Goal: Information Seeking & Learning: Check status

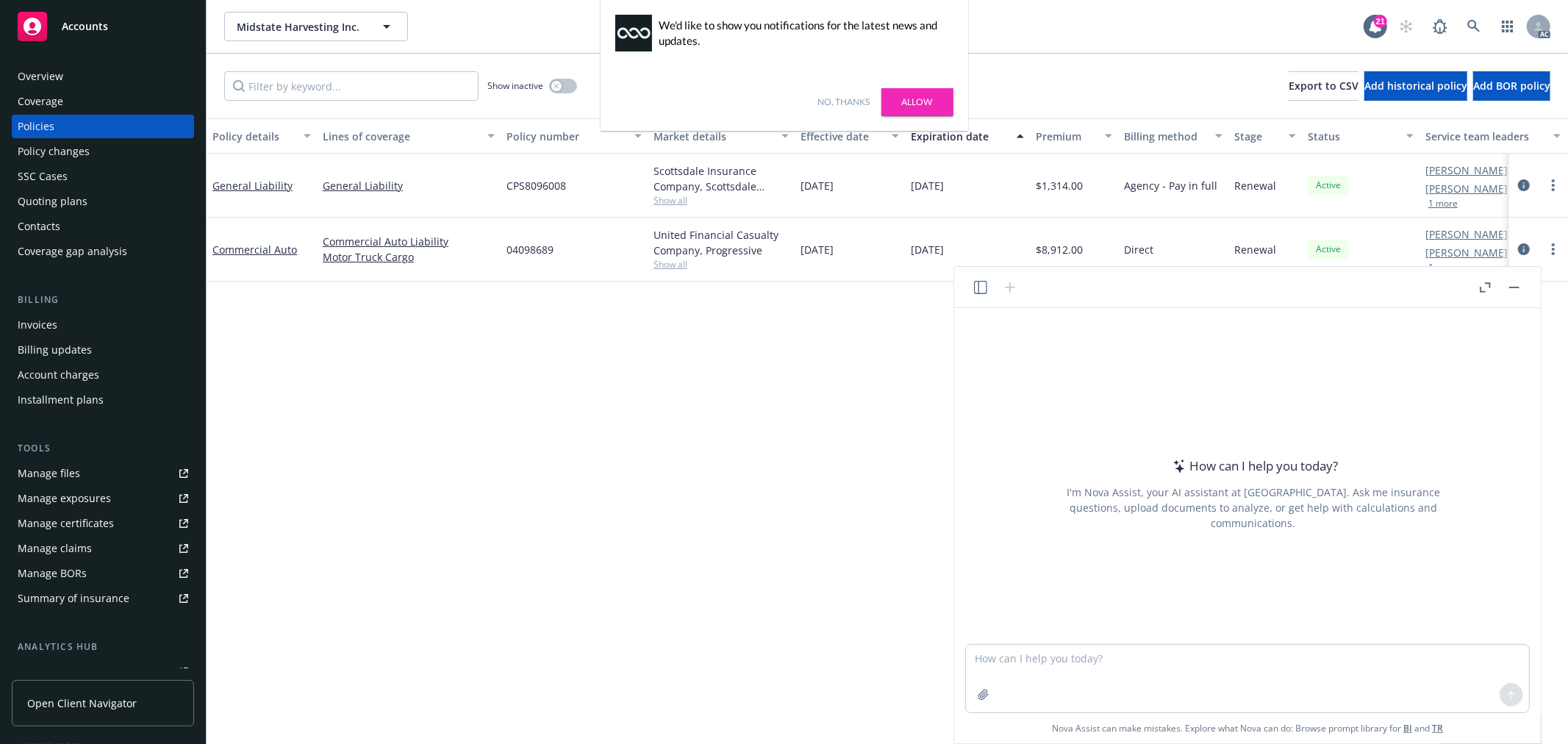
click at [835, 101] on link "No, thanks" at bounding box center [844, 102] width 52 height 13
drag, startPoint x: 1157, startPoint y: 667, endPoint x: 1140, endPoint y: 671, distance: 17.5
click at [1157, 667] on textarea at bounding box center [1247, 678] width 563 height 67
click at [985, 694] on icon "button" at bounding box center [983, 695] width 9 height 9
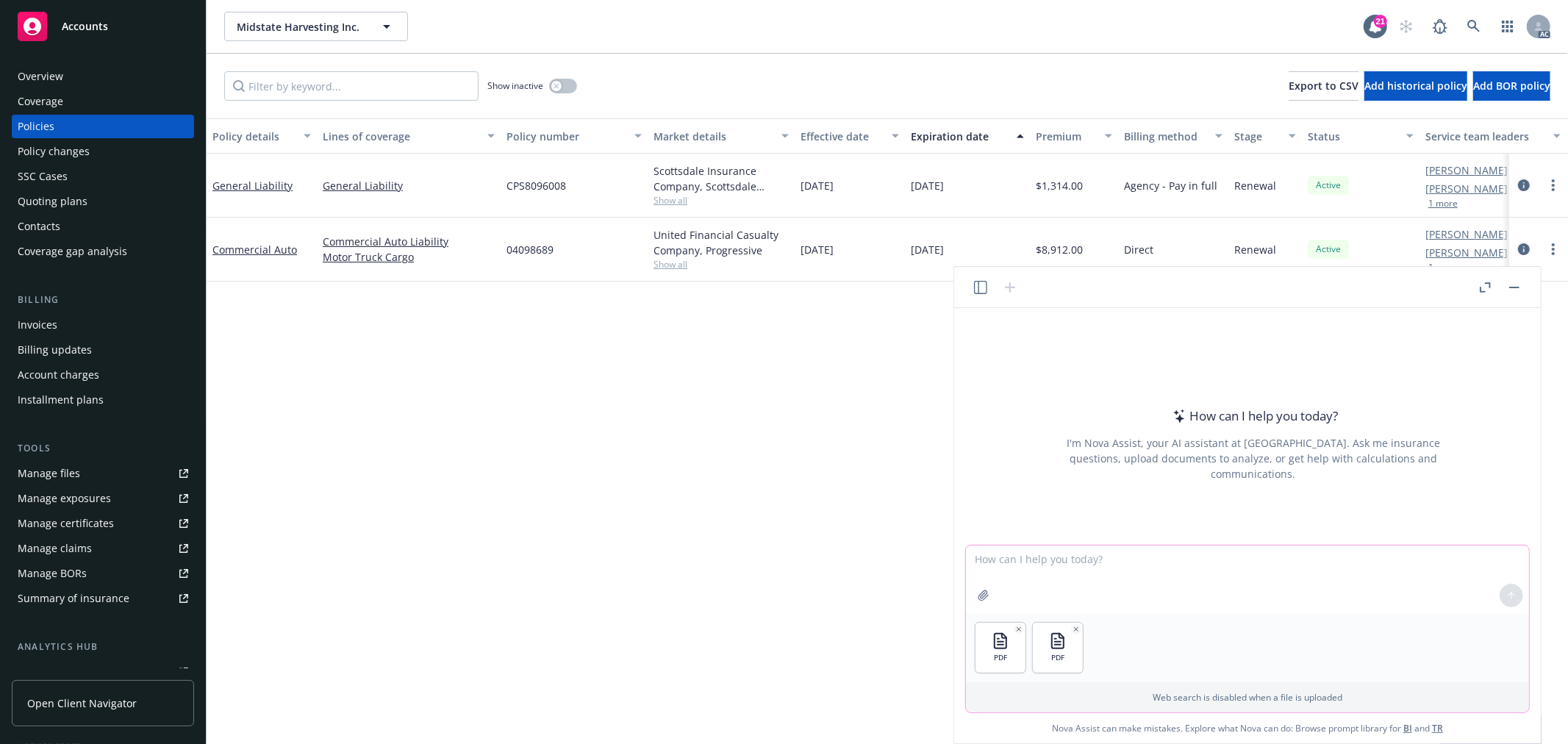
click at [1036, 561] on textarea at bounding box center [1247, 579] width 563 height 67
click at [1032, 557] on textarea at bounding box center [1247, 579] width 563 height 67
paste textarea "a coverage comparison of the two quotes"
click at [1003, 560] on textarea "please a coverage comparison of the two quotes" at bounding box center [1247, 579] width 563 height 67
type textarea "please do a coverage comparison of the two quotes:"
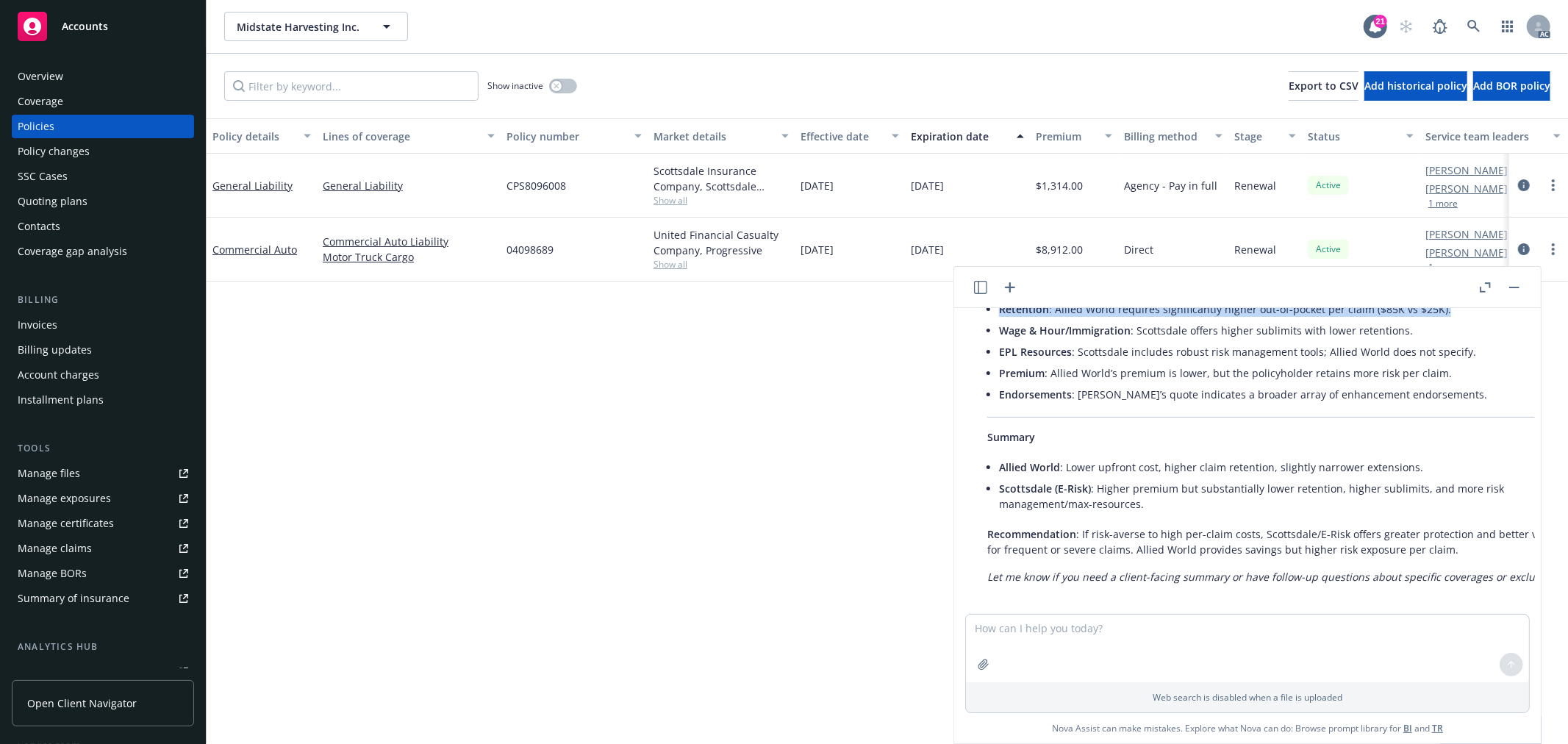
scroll to position [1864, 11]
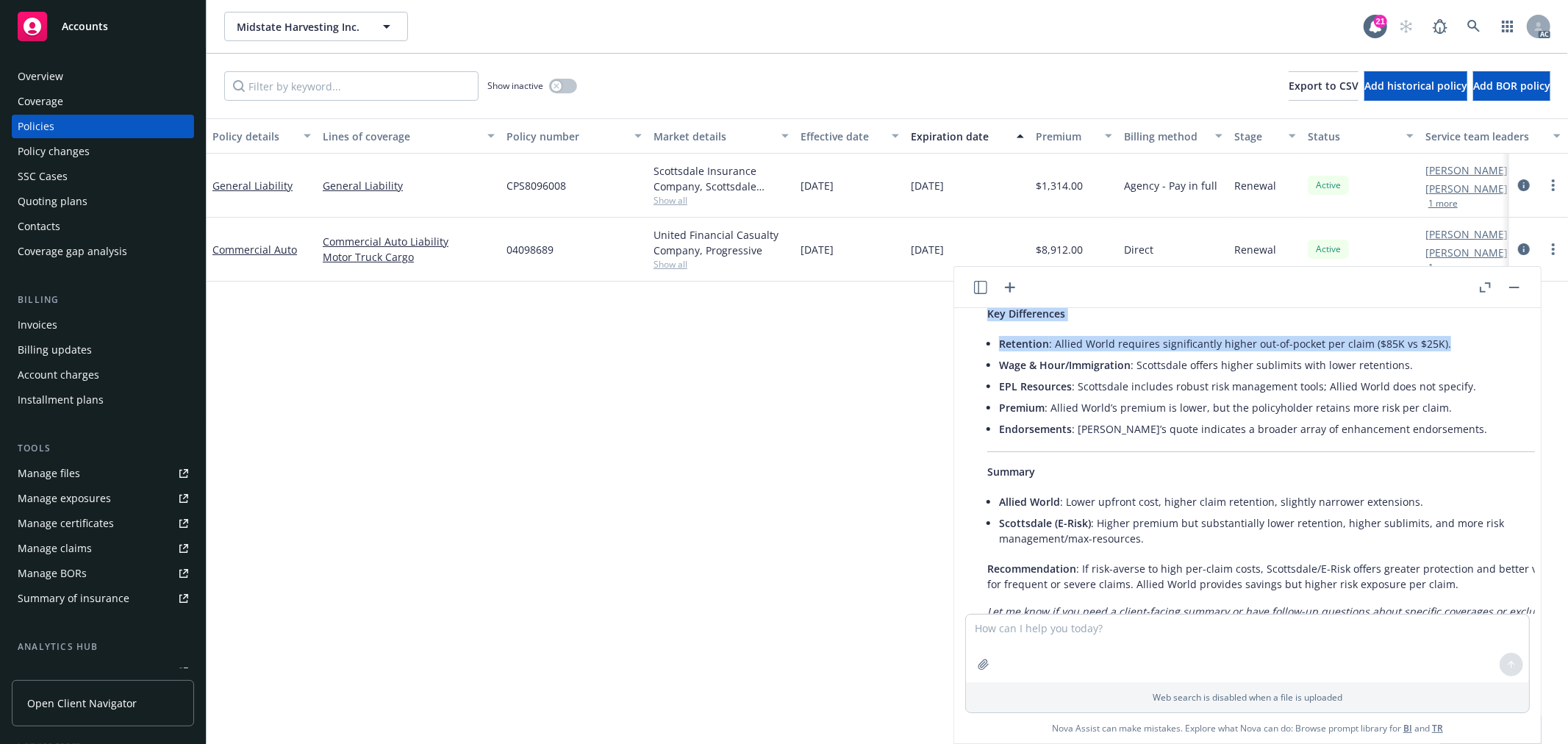
drag, startPoint x: 990, startPoint y: 422, endPoint x: 1502, endPoint y: 329, distance: 520.4
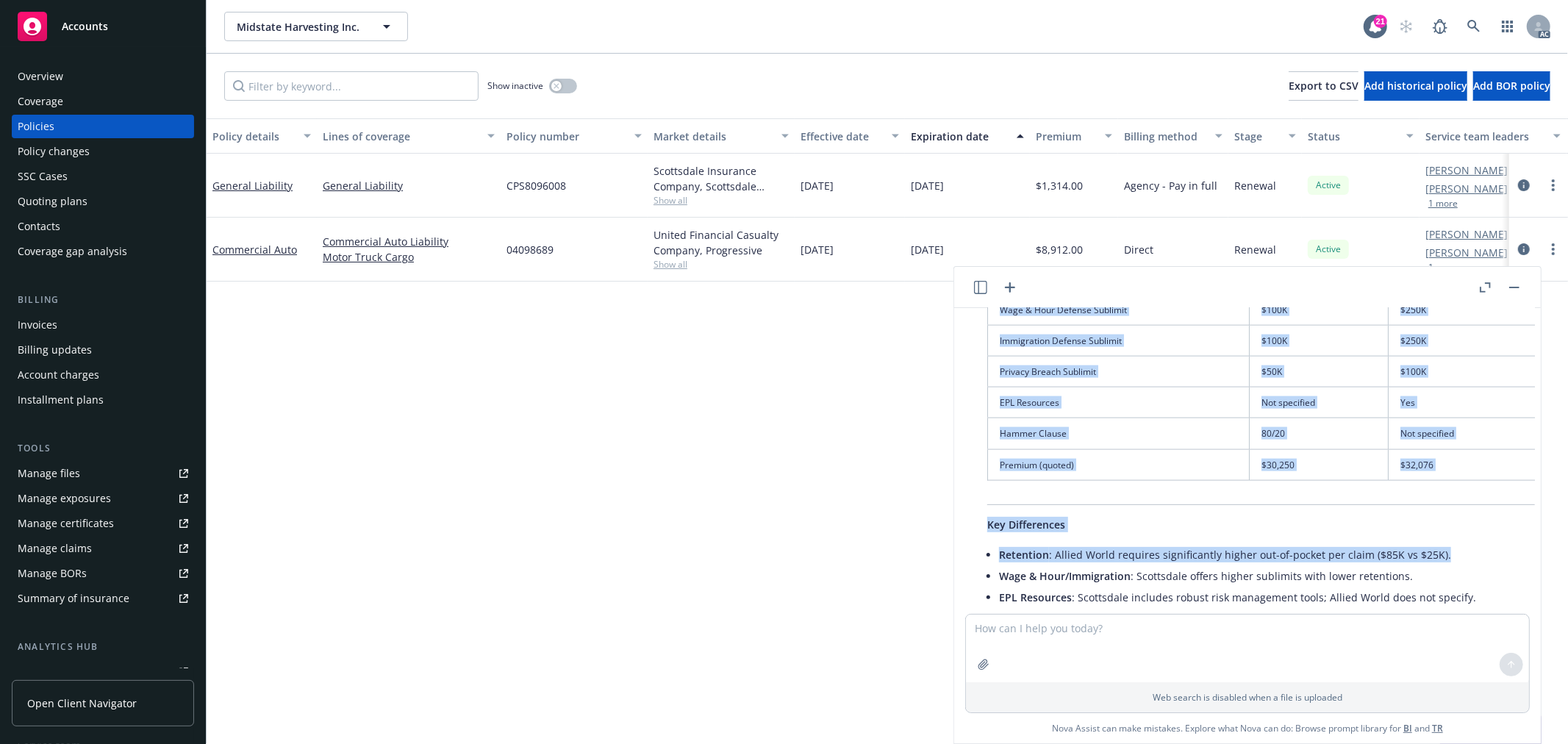
scroll to position [1619, 11]
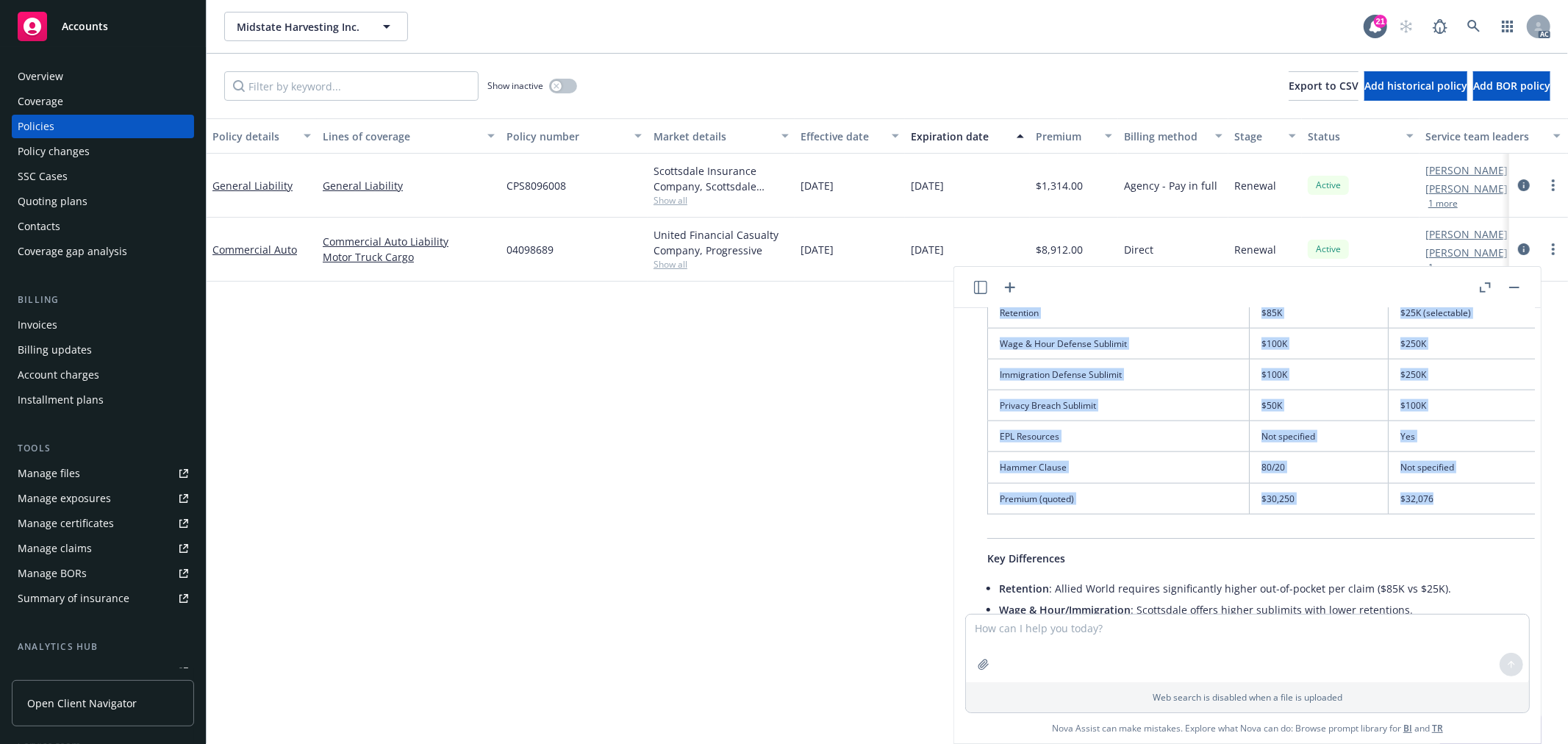
click at [1477, 509] on td "$32,076" at bounding box center [1477, 498] width 178 height 31
copy table "Coverage Aspect Allied World Scottsdale (E-Risk) Policy Limit $5M Up to $5M Ret…"
click at [1484, 283] on icon "button" at bounding box center [1485, 287] width 11 height 10
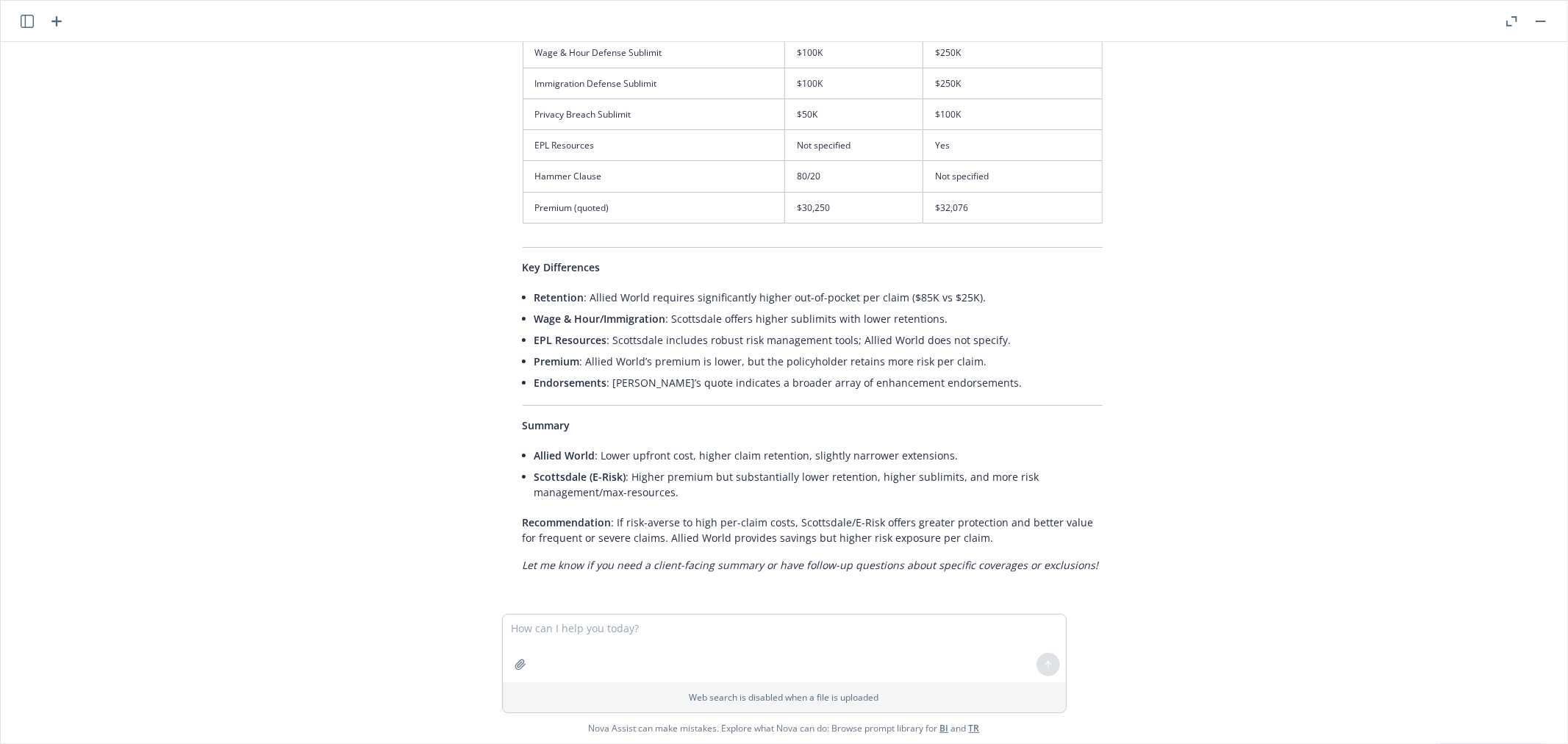
click at [884, 343] on li "EPL Resources : Scottsdale includes robust risk management tools; Allied World …" at bounding box center [818, 340] width 569 height 21
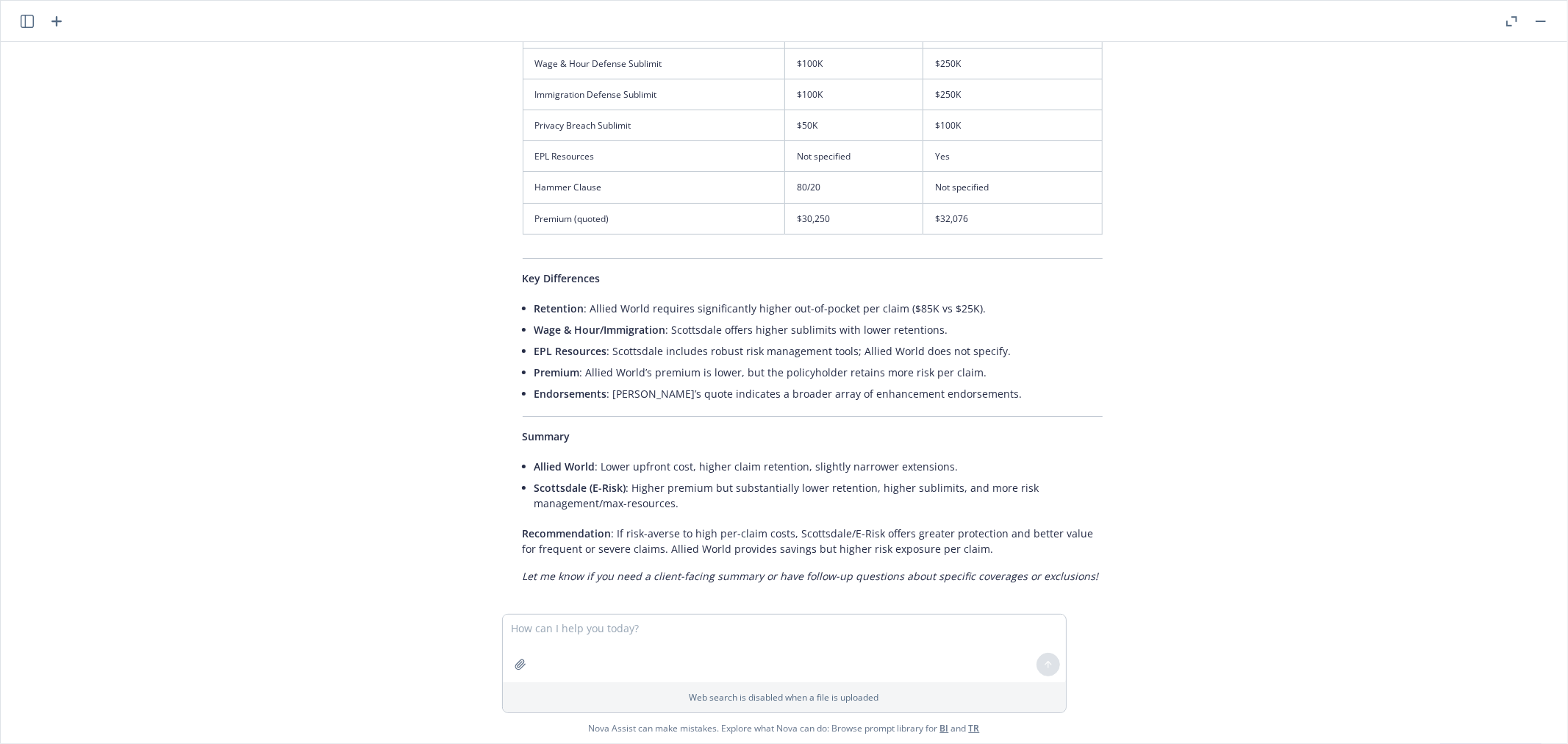
scroll to position [1644, 0]
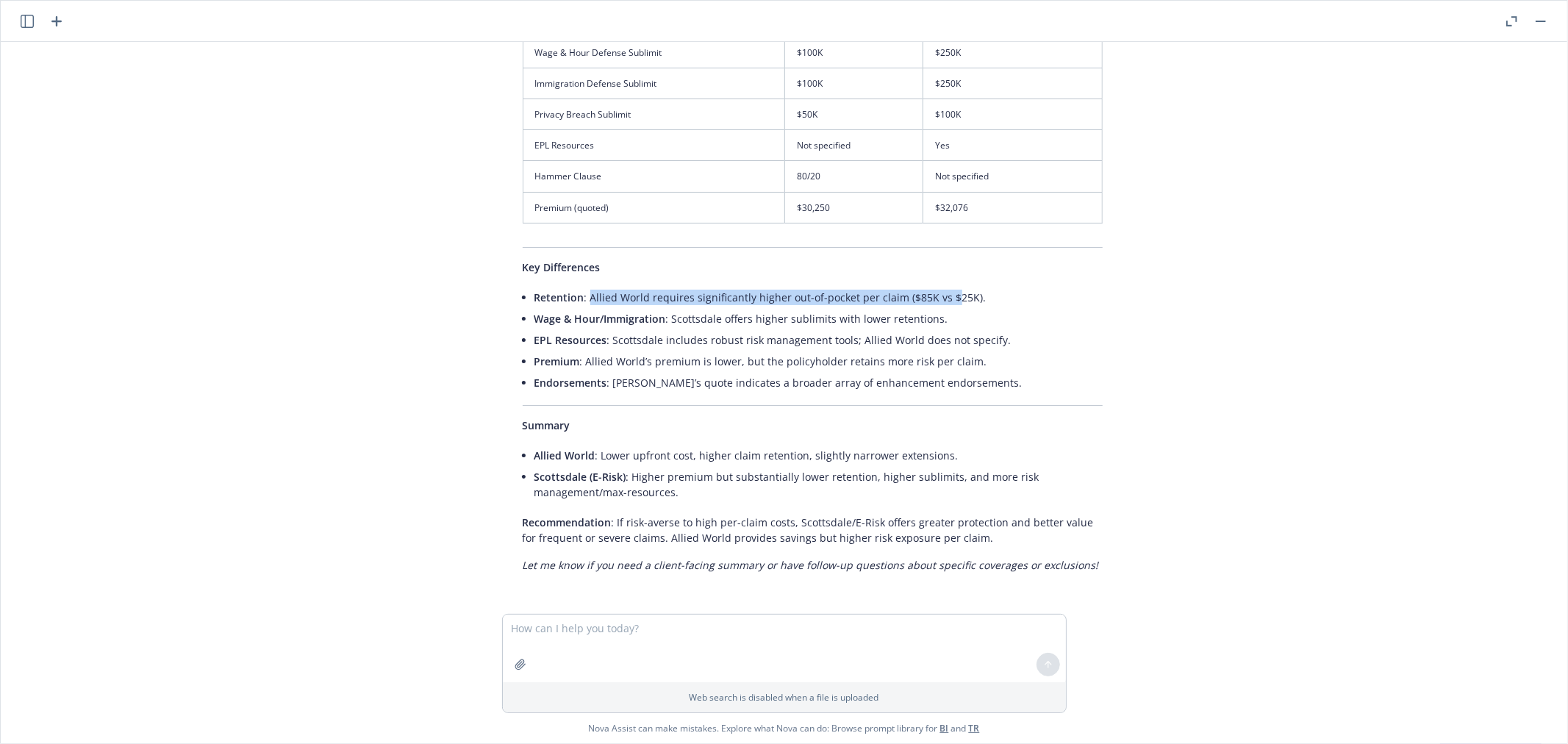
drag, startPoint x: 583, startPoint y: 298, endPoint x: 939, endPoint y: 298, distance: 356.0
click at [939, 298] on li "Retention : Allied World requires significantly higher out-of-pocket per claim …" at bounding box center [818, 297] width 569 height 21
click at [831, 347] on li "EPL Resources : Scottsdale includes robust risk management tools; Allied World …" at bounding box center [818, 340] width 569 height 21
drag, startPoint x: 702, startPoint y: 320, endPoint x: 870, endPoint y: 320, distance: 168.0
click at [870, 320] on li "Wage & Hour/Immigration : [GEOGRAPHIC_DATA] offers higher sublimits with lower …" at bounding box center [818, 318] width 569 height 21
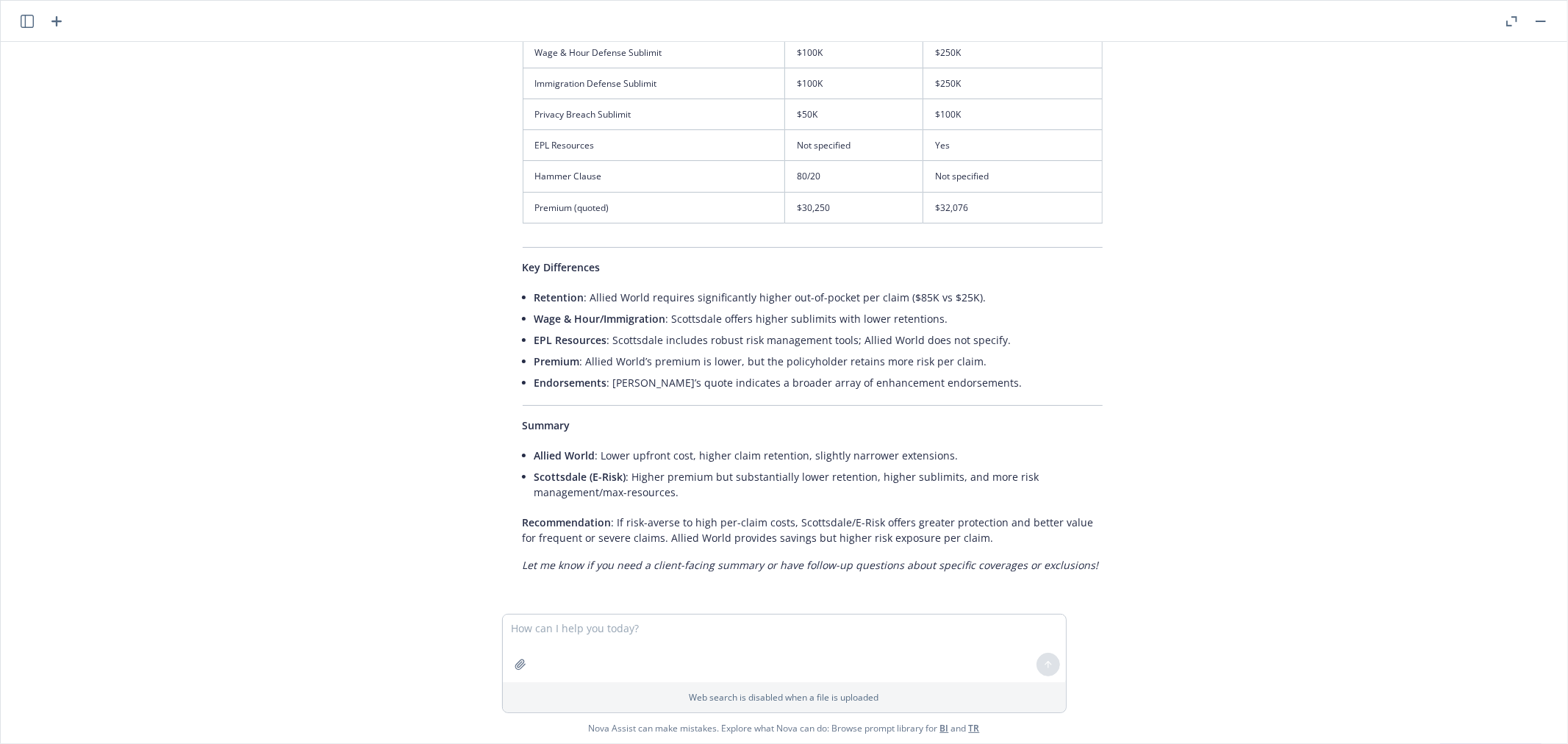
click at [761, 355] on li "Premium : Allied World’s premium is lower, but the policyholder retains more ri…" at bounding box center [818, 361] width 569 height 21
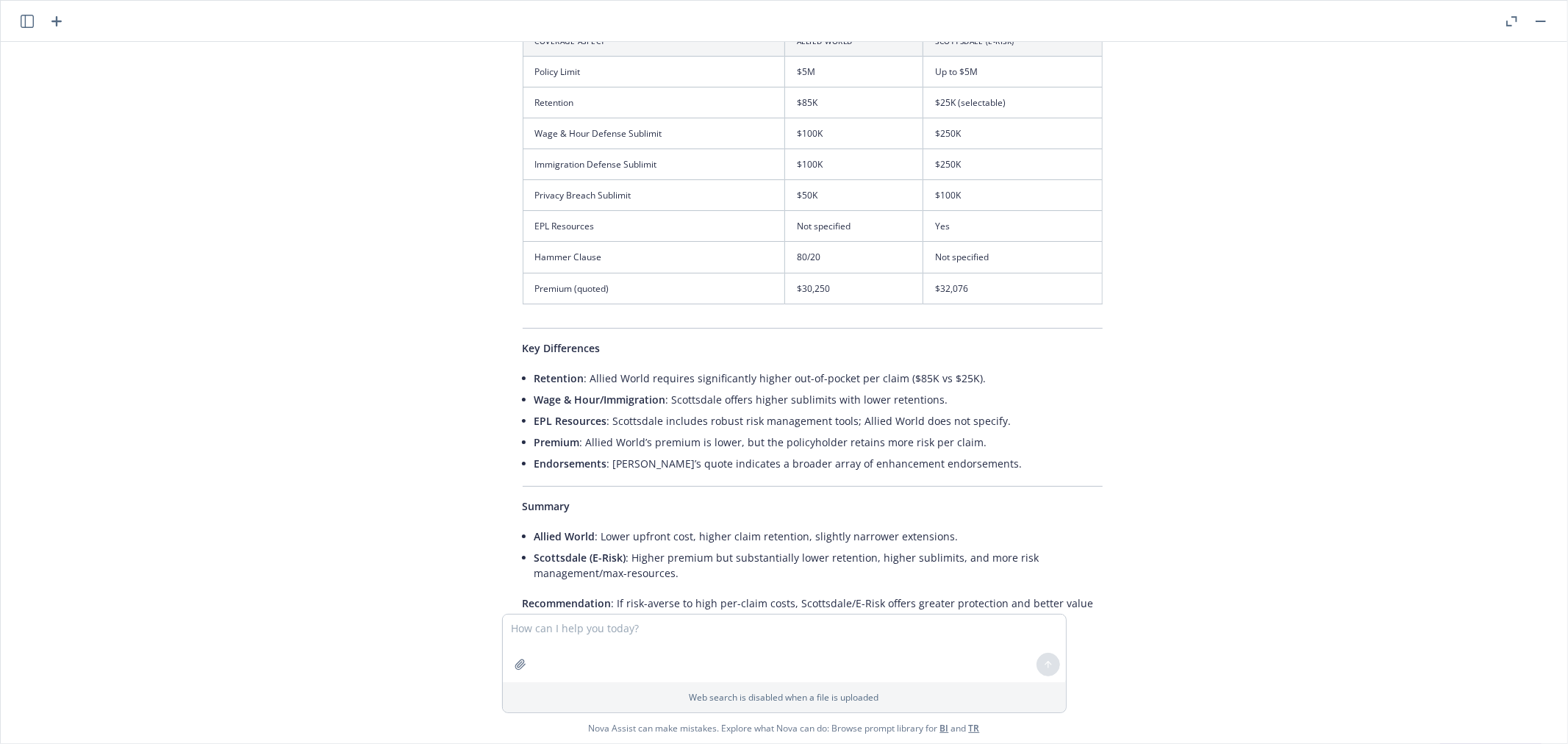
scroll to position [1317, 0]
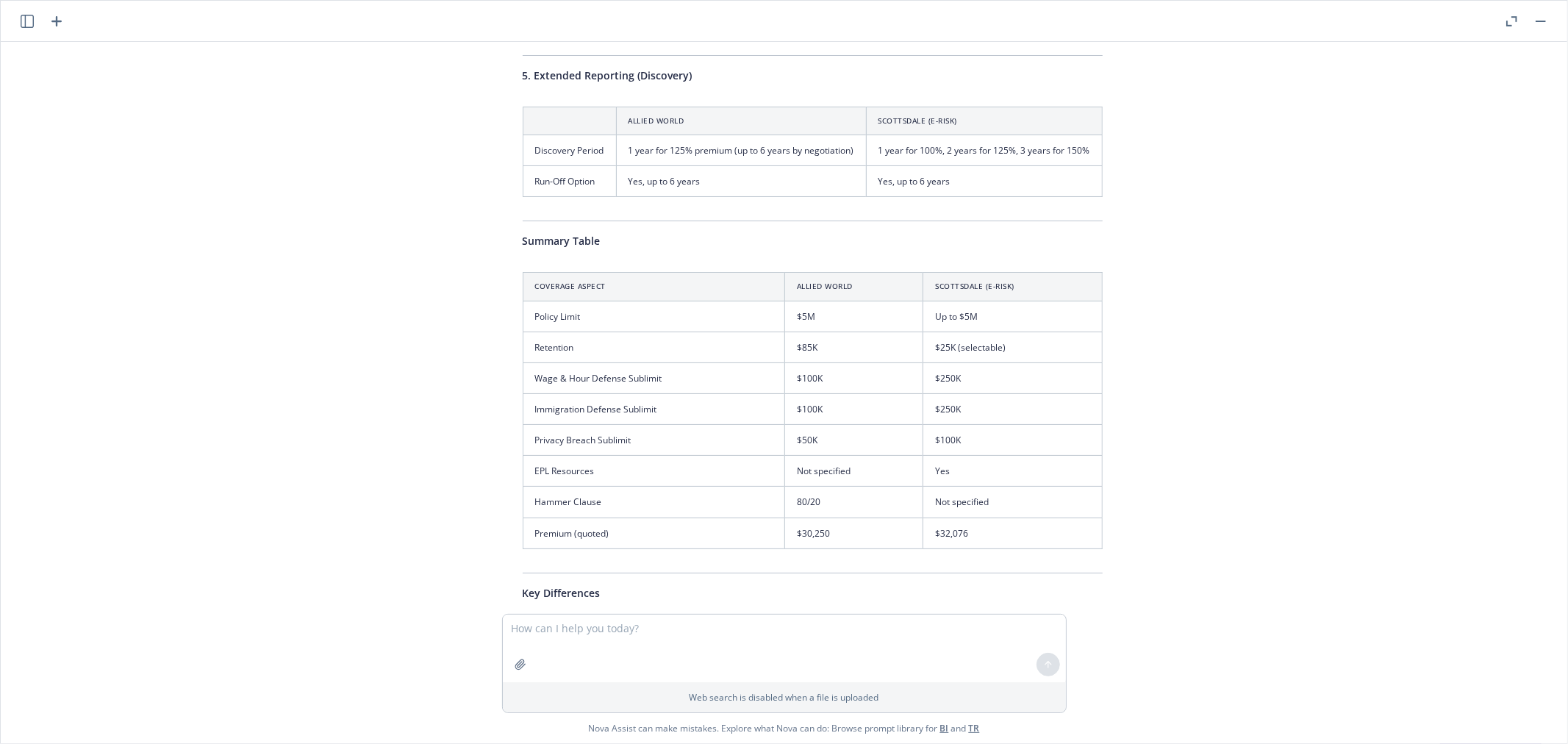
drag, startPoint x: 520, startPoint y: 271, endPoint x: 524, endPoint y: 280, distance: 9.8
click at [526, 286] on th "Coverage Aspect" at bounding box center [653, 287] width 262 height 28
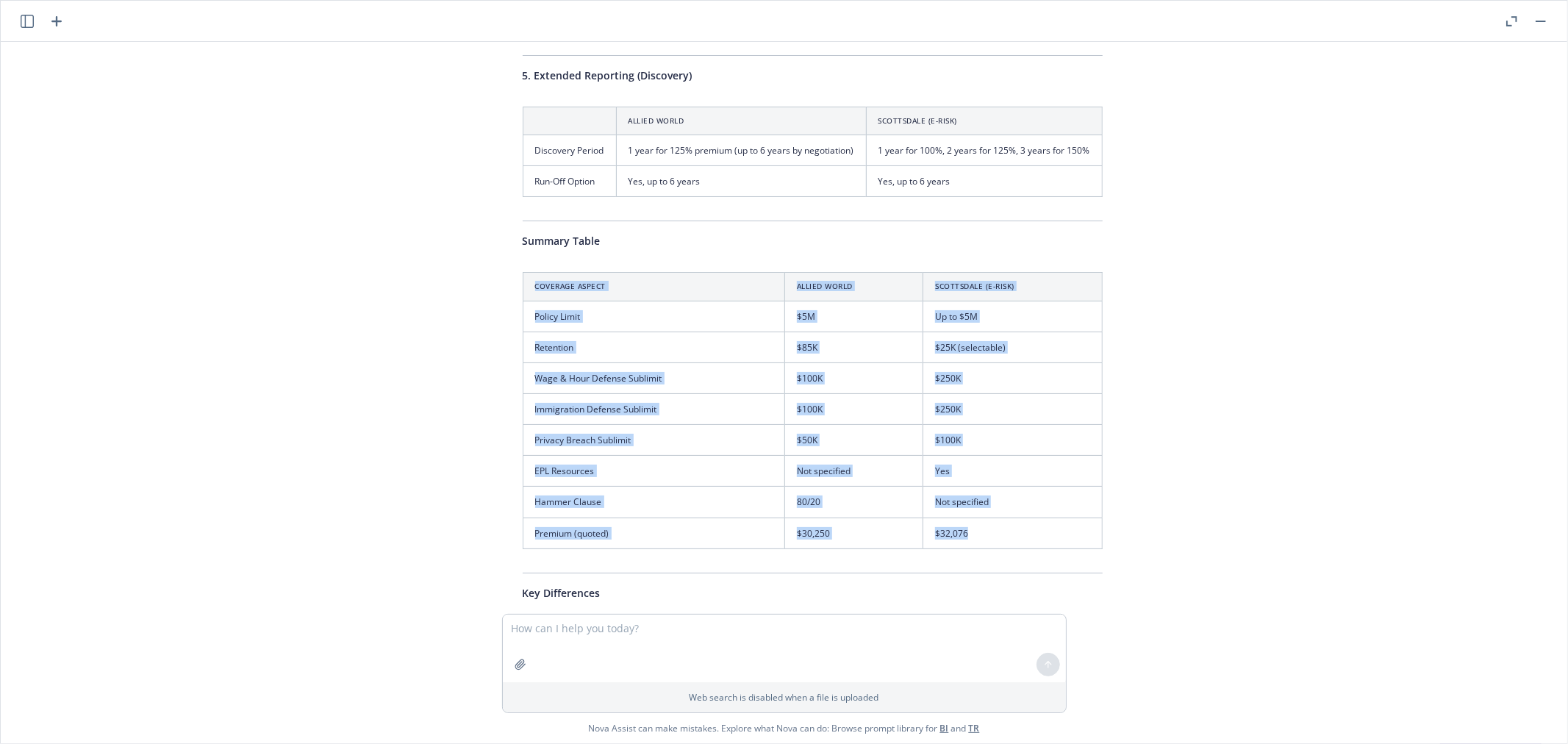
drag, startPoint x: 513, startPoint y: 275, endPoint x: 1077, endPoint y: 537, distance: 621.9
copy table "Coverage Aspect Allied World Scottsdale (E-Risk) Policy Limit $5M Up to $5M Ret…"
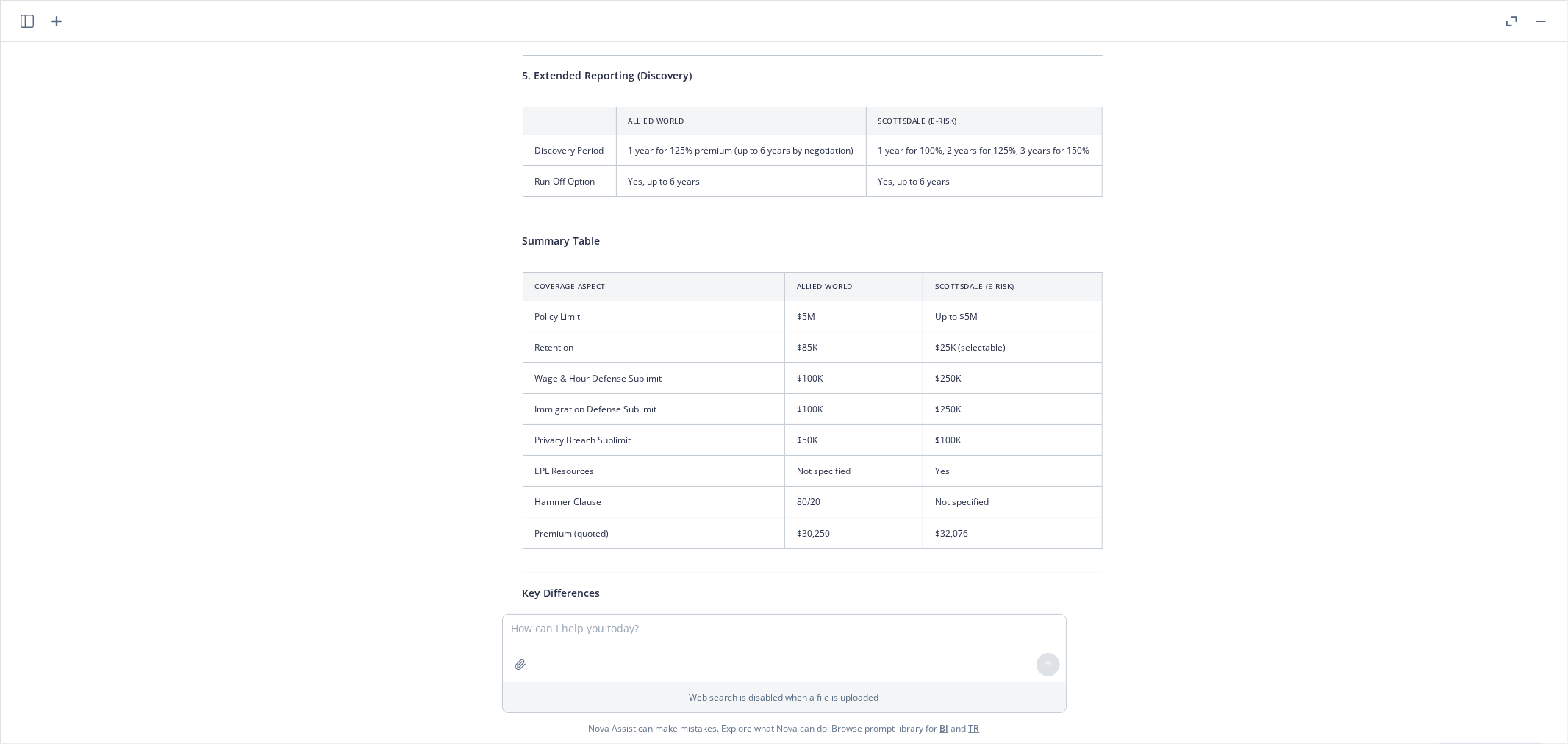
click at [1146, 401] on div "pdf ERisk Quote.pdf pdf Allied World Quote.pdf please do a coverage comparison …" at bounding box center [784, 328] width 1555 height 572
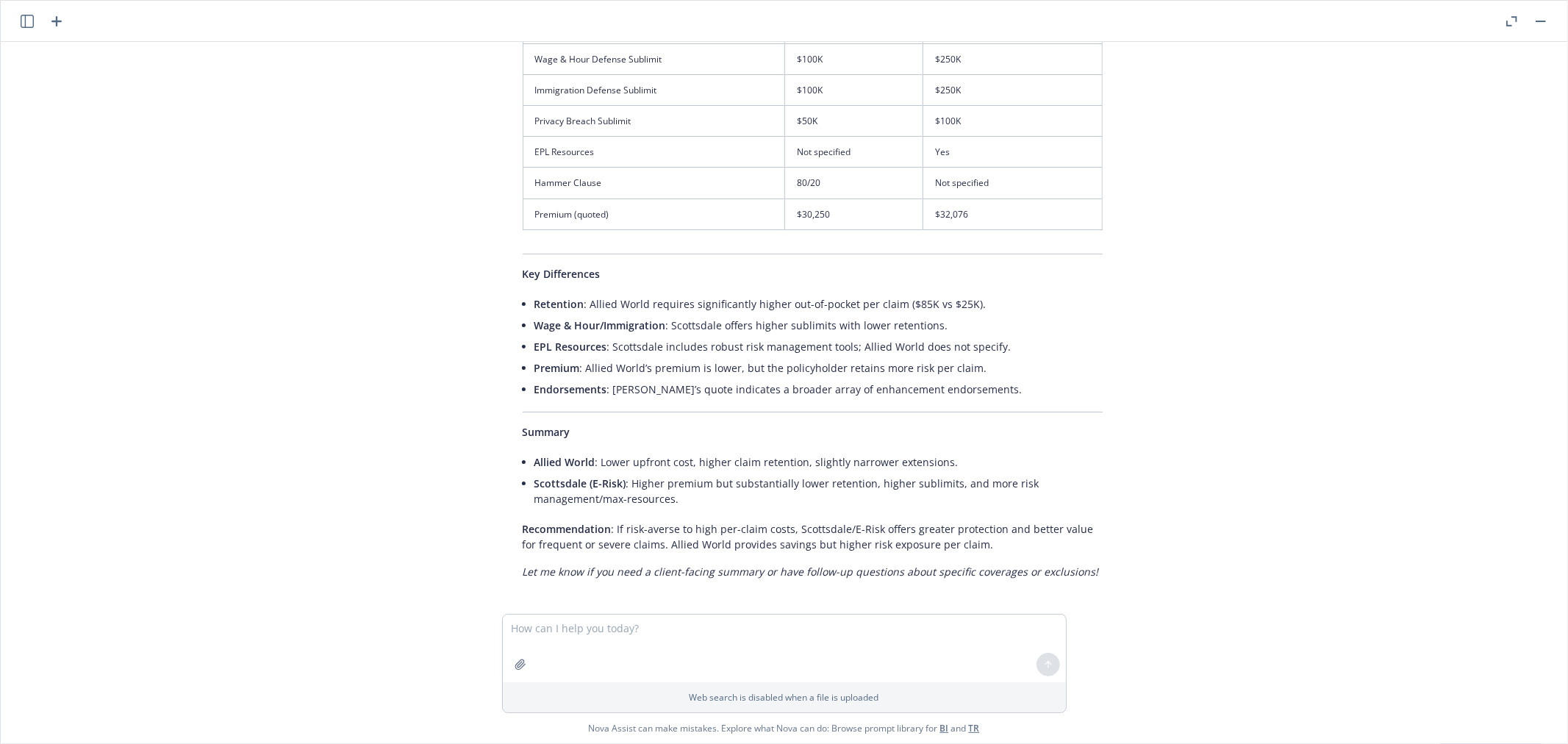
scroll to position [1644, 0]
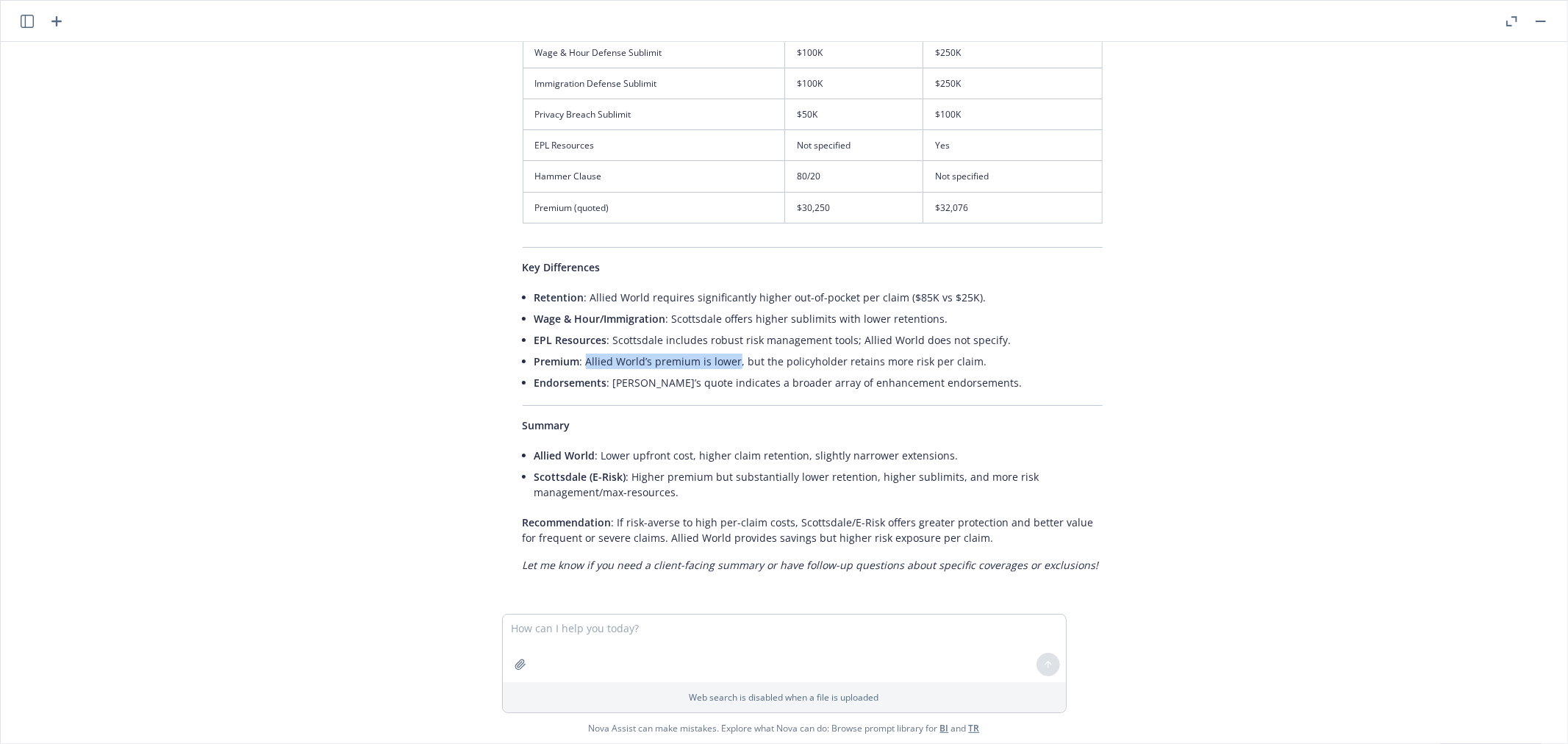
drag, startPoint x: 579, startPoint y: 361, endPoint x: 729, endPoint y: 357, distance: 150.1
click at [729, 357] on li "Premium : Allied World’s premium is lower, but the policyholder retains more ri…" at bounding box center [818, 361] width 569 height 21
copy li "Allied World’s premium is lower"
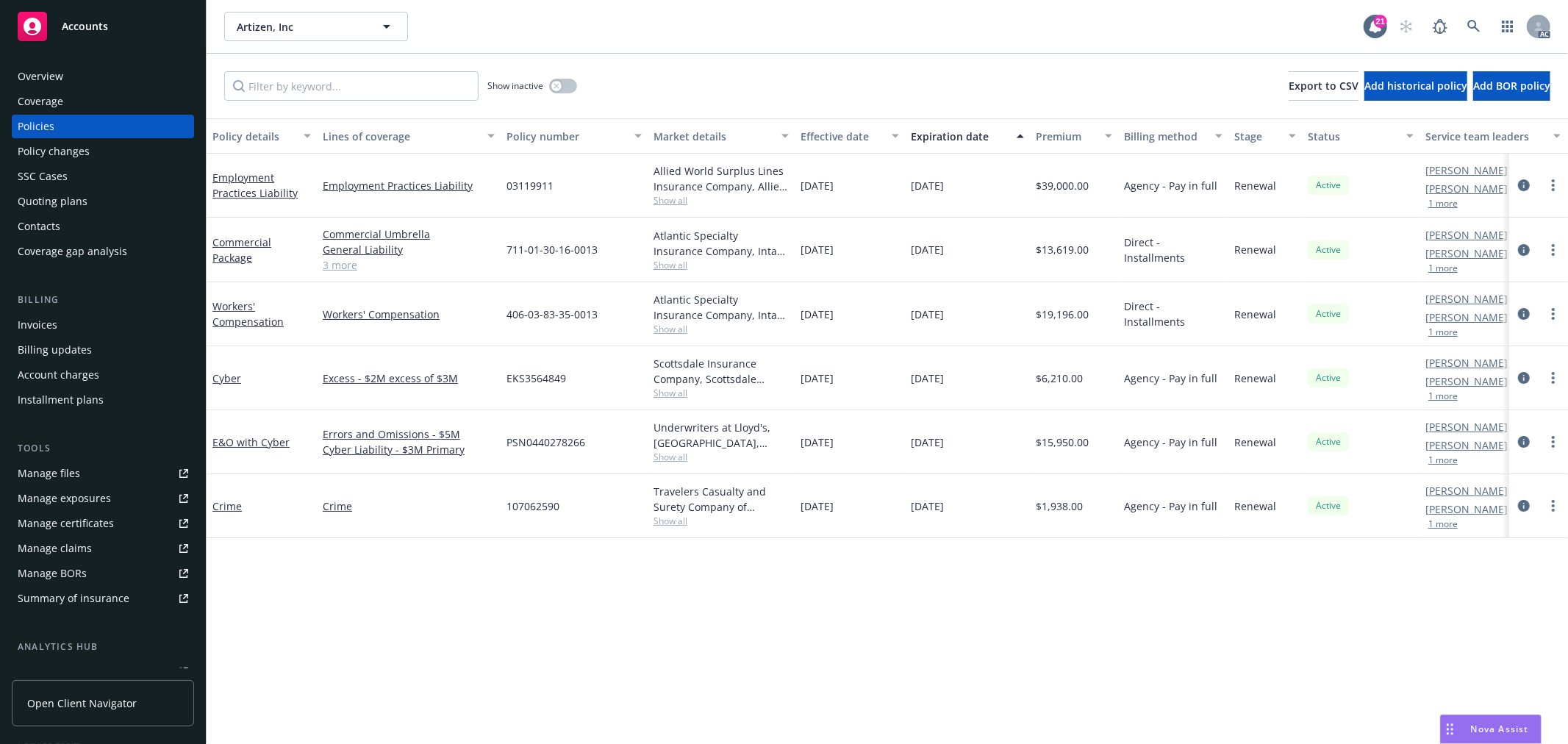
click at [1152, 601] on div "Policy details Lines of coverage Policy number Market details Effective date Ex…" at bounding box center [887, 431] width 1362 height 626
click at [263, 174] on link "Employment Practices Liability" at bounding box center [255, 185] width 85 height 30
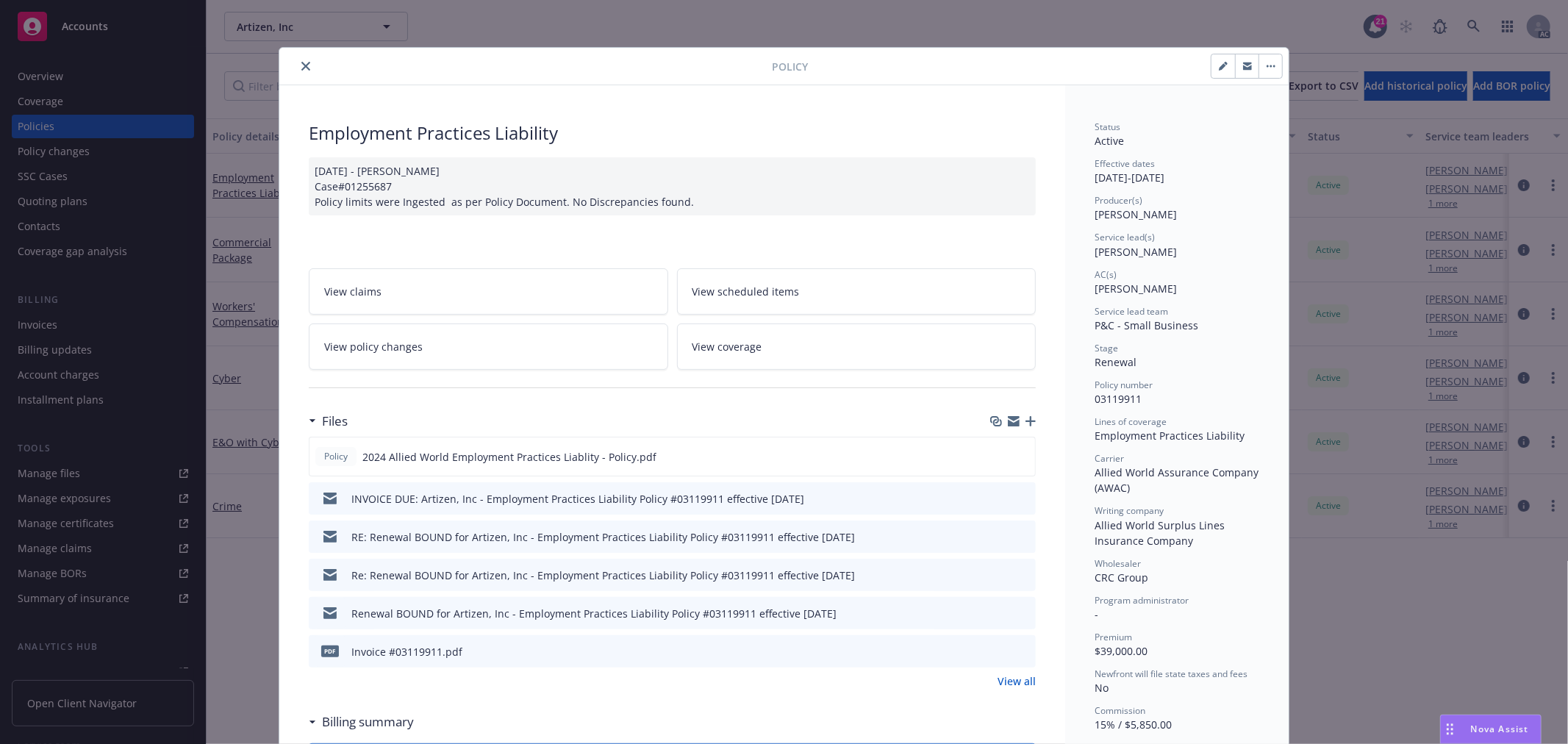
click at [468, 355] on link "View policy changes" at bounding box center [489, 347] width 360 height 46
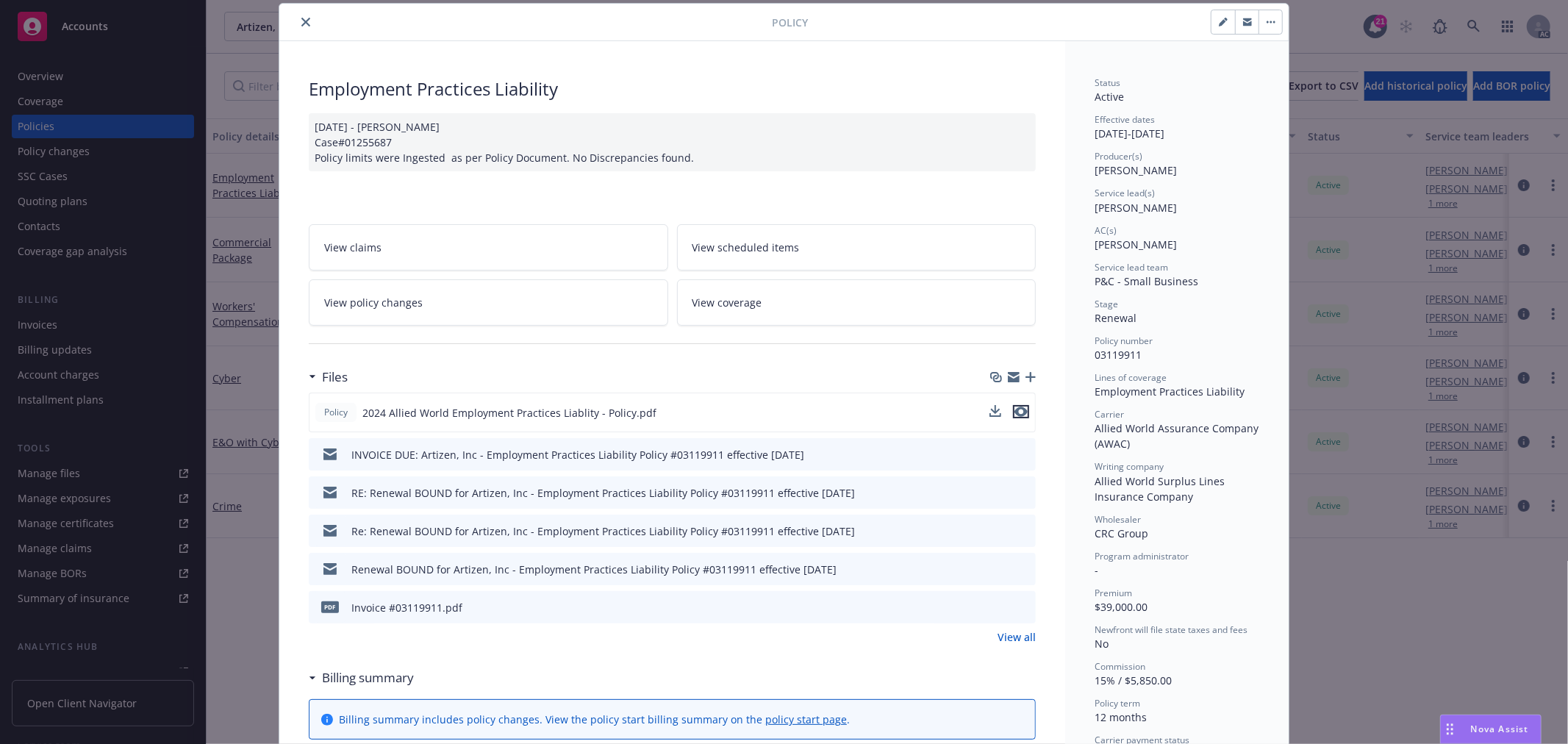
click at [1014, 408] on icon "preview file" at bounding box center [1021, 412] width 13 height 10
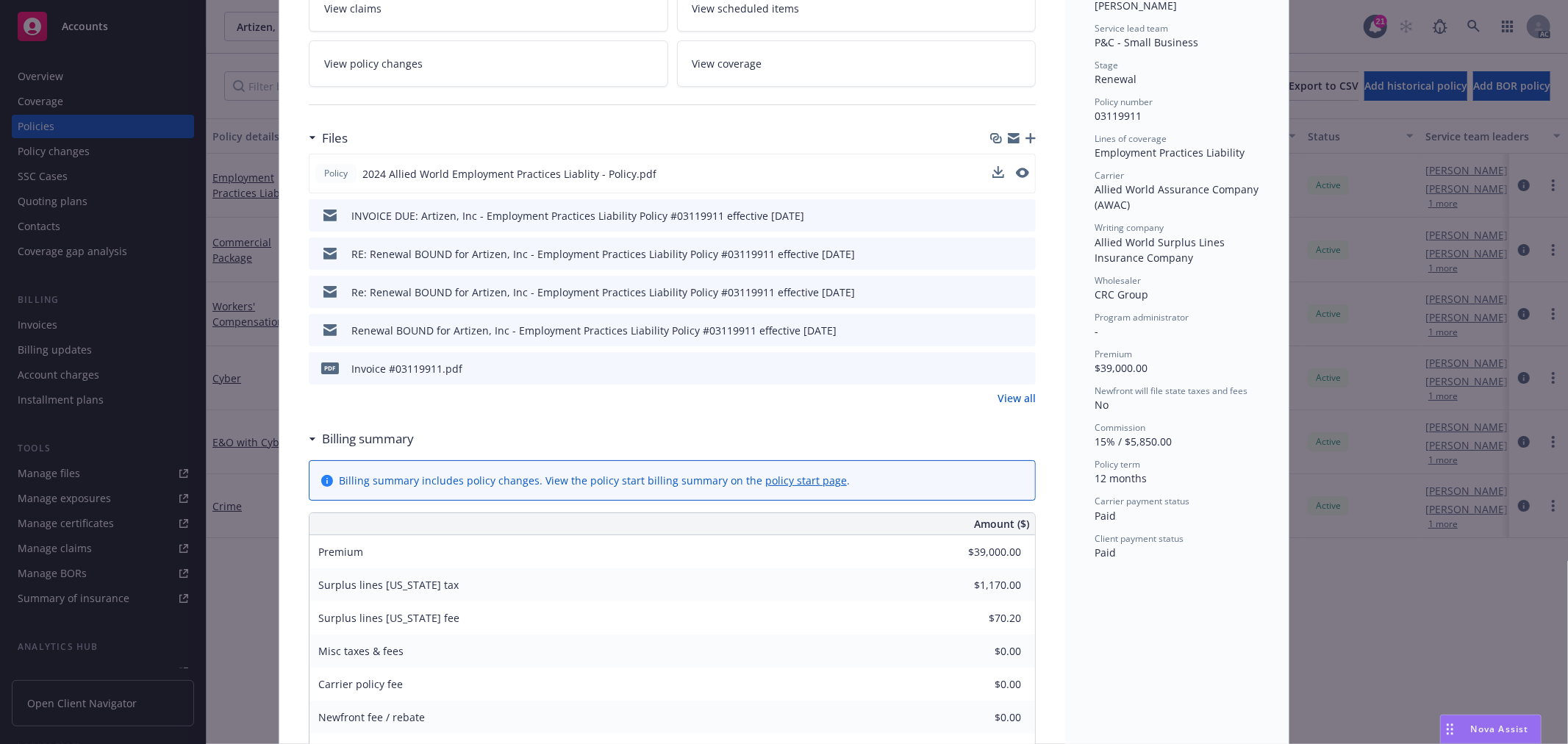
scroll to position [207, 0]
